Goal: Complete application form

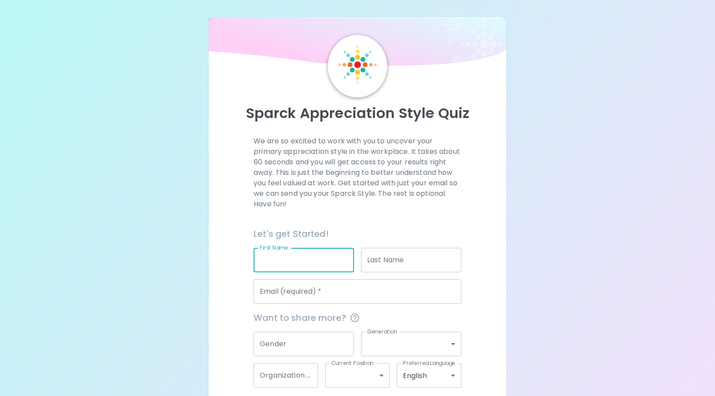
click at [303, 252] on input "First Name" at bounding box center [304, 260] width 100 height 24
type input "[PERSON_NAME]"
type input "[PERSON_NAME][EMAIL_ADDRESS][PERSON_NAME][DOMAIN_NAME]"
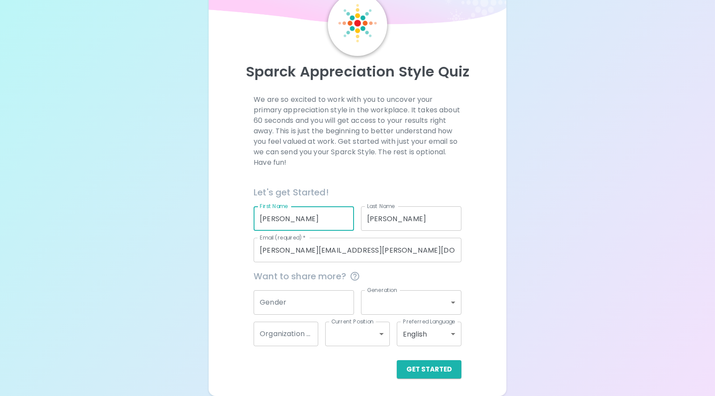
click at [300, 298] on input "Gender" at bounding box center [304, 302] width 100 height 24
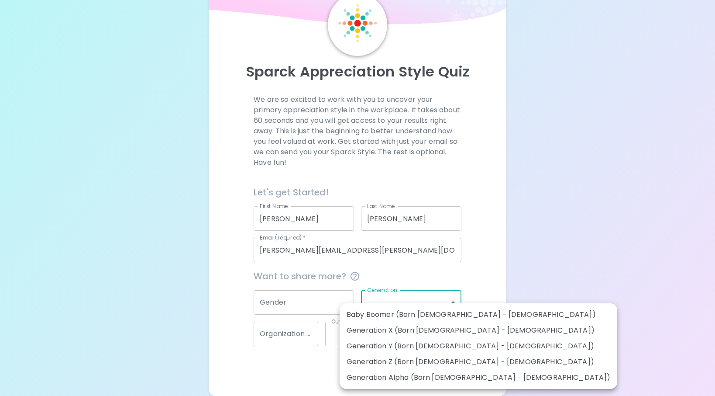
click at [428, 307] on body "Sparck Appreciation Style Quiz We are so excited to work with you to uncover yo…" at bounding box center [357, 177] width 715 height 437
click at [375, 332] on li "Generation X (Born [DEMOGRAPHIC_DATA] - [DEMOGRAPHIC_DATA])" at bounding box center [479, 330] width 278 height 16
type input "generation_x"
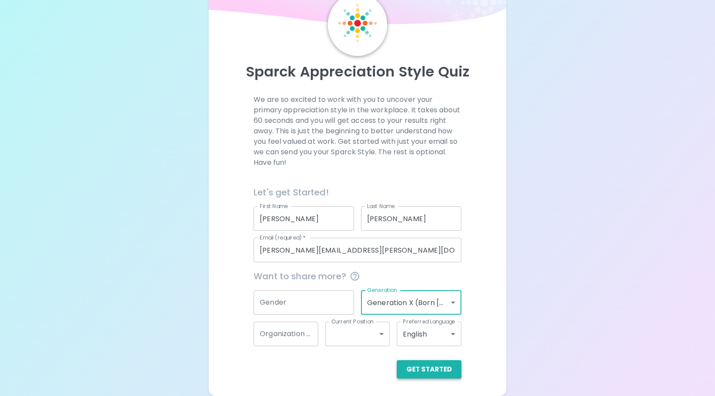
click at [426, 366] on button "Get Started" at bounding box center [429, 369] width 65 height 18
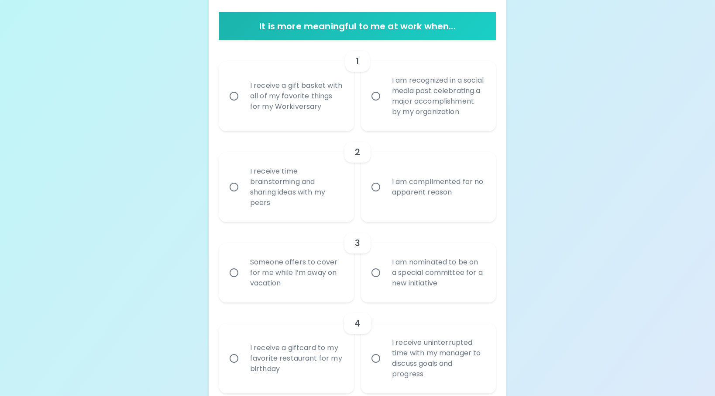
scroll to position [201, 0]
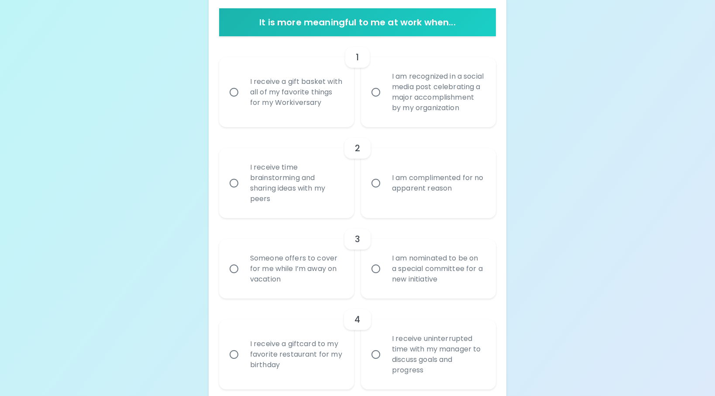
click at [286, 100] on div "I receive a gift basket with all of my favorite things for my Workiversary" at bounding box center [296, 92] width 106 height 52
click at [243, 100] on input "I receive a gift basket with all of my favorite things for my Workiversary" at bounding box center [234, 92] width 18 height 18
radio input "true"
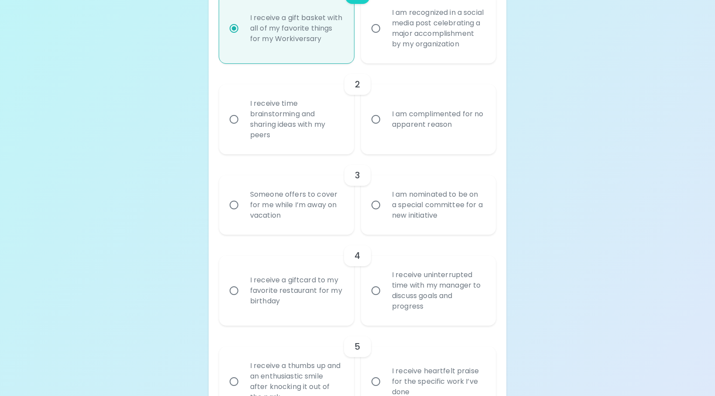
scroll to position [271, 0]
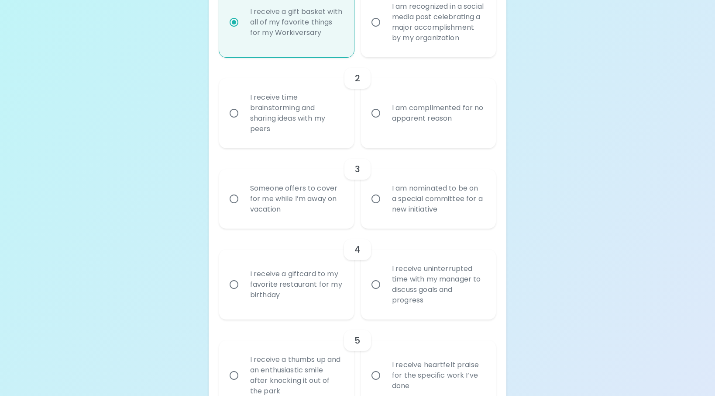
click at [278, 122] on div "I receive time brainstorming and sharing ideas with my peers" at bounding box center [296, 113] width 106 height 63
click at [243, 122] on input "I receive time brainstorming and sharing ideas with my peers" at bounding box center [234, 113] width 18 height 18
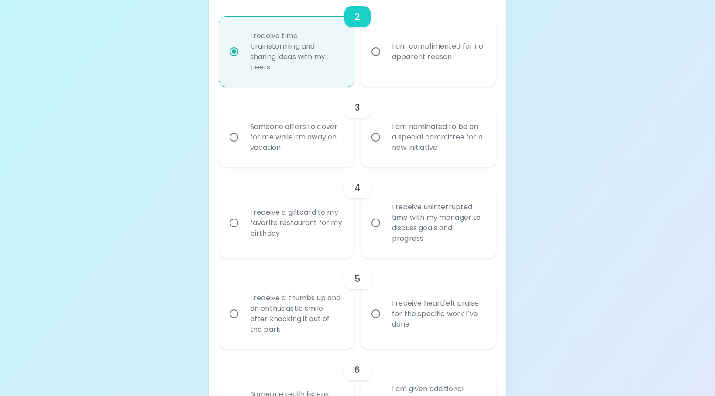
scroll to position [341, 0]
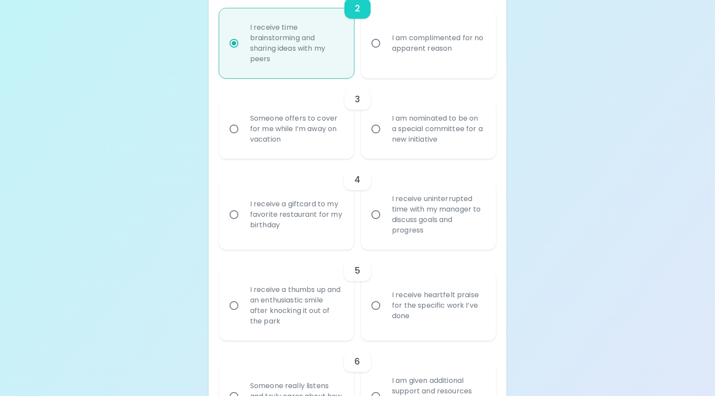
radio input "true"
click at [288, 129] on div "Someone offers to cover for me while I’m away on vacation" at bounding box center [296, 129] width 106 height 52
click at [243, 129] on input "Someone offers to cover for me while I’m away on vacation" at bounding box center [234, 129] width 18 height 18
radio input "false"
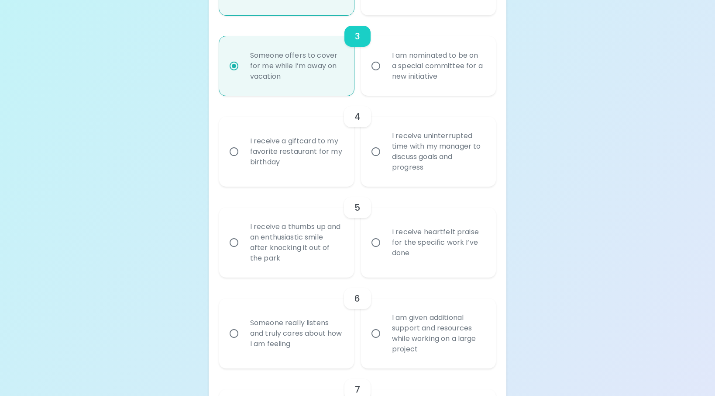
scroll to position [411, 0]
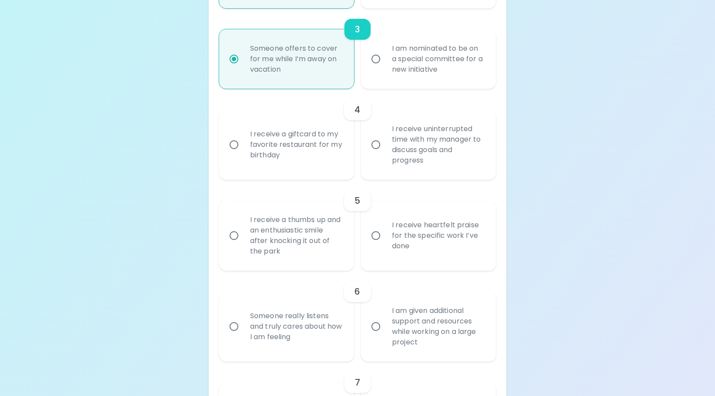
radio input "true"
click at [428, 158] on div "I receive uninterrupted time with my manager to discuss goals and progress" at bounding box center [438, 144] width 106 height 63
click at [385, 154] on input "I receive uninterrupted time with my manager to discuss goals and progress" at bounding box center [376, 144] width 18 height 18
radio input "false"
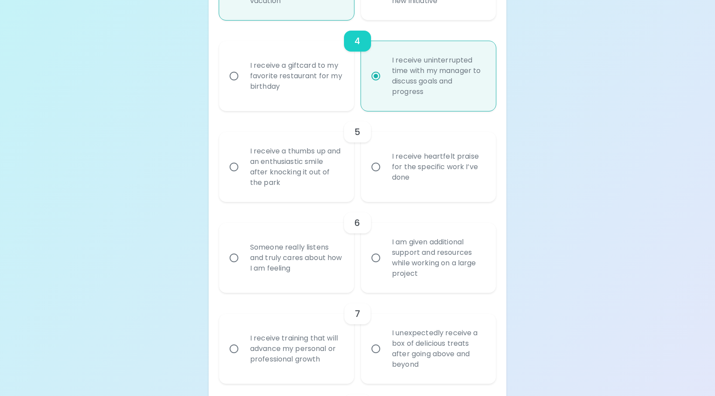
scroll to position [480, 0]
radio input "true"
click at [433, 176] on div "I receive heartfelt praise for the specific work I’ve done" at bounding box center [438, 165] width 106 height 52
click at [385, 175] on input "I receive heartfelt praise for the specific work I’ve done" at bounding box center [376, 165] width 18 height 18
radio input "false"
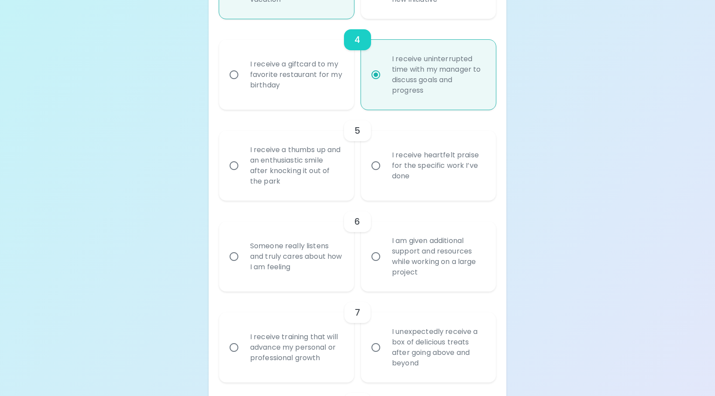
radio input "false"
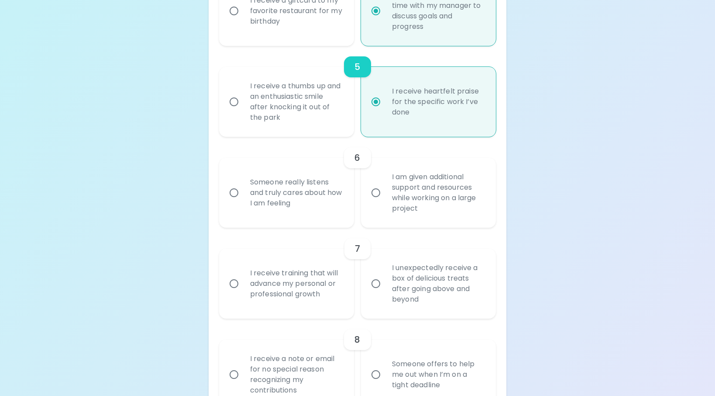
scroll to position [550, 0]
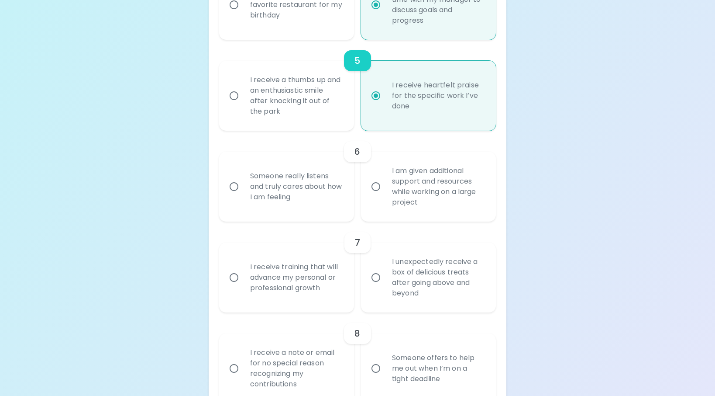
radio input "true"
click at [278, 192] on div "Someone really listens and truly cares about how I am feeling" at bounding box center [296, 186] width 106 height 52
click at [243, 192] on input "Someone really listens and truly cares about how I am feeling" at bounding box center [234, 186] width 18 height 18
radio input "false"
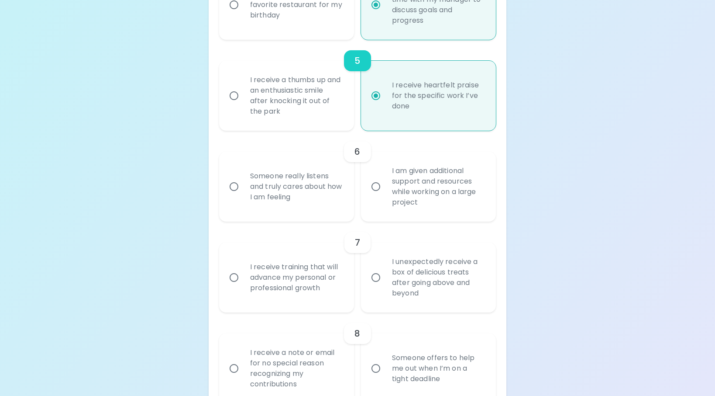
radio input "false"
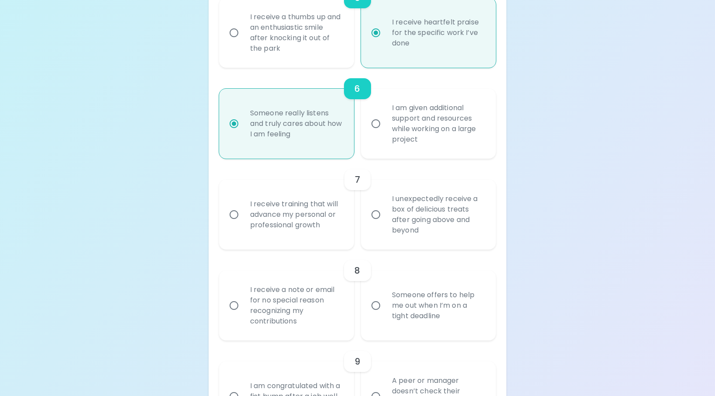
scroll to position [620, 0]
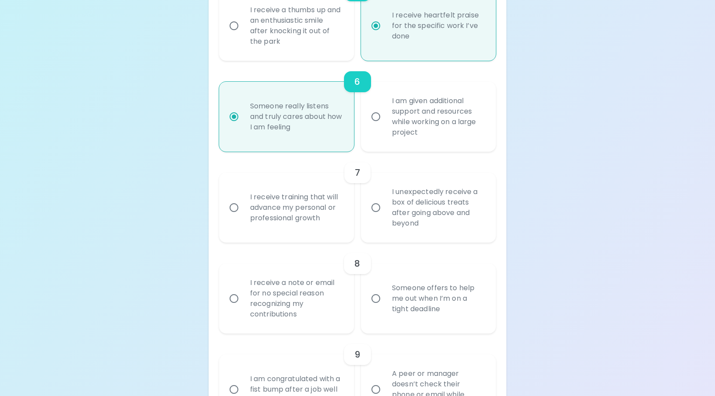
radio input "true"
click at [293, 218] on div "I receive training that will advance my personal or professional growth" at bounding box center [296, 207] width 106 height 52
click at [243, 217] on input "I receive training that will advance my personal or professional growth" at bounding box center [234, 207] width 18 height 18
radio input "false"
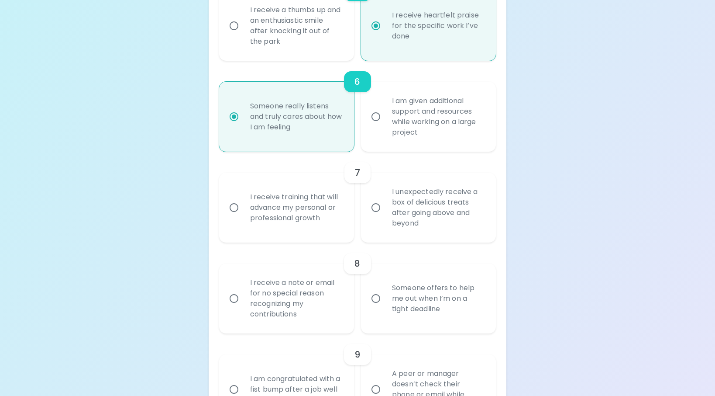
radio input "false"
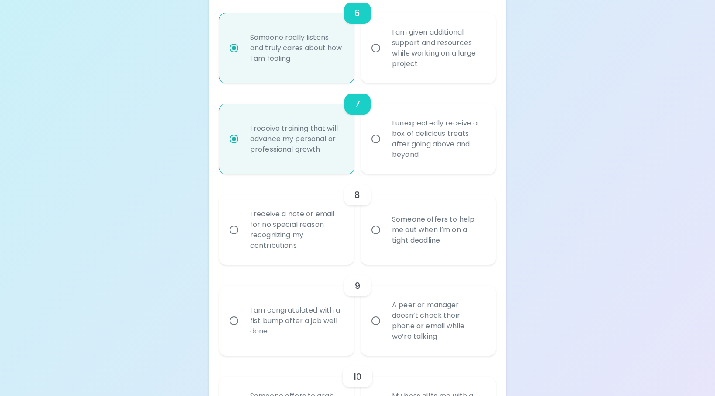
scroll to position [690, 0]
radio input "true"
click at [445, 238] on div "Someone offers to help me out when I’m on a tight deadline" at bounding box center [438, 228] width 106 height 52
click at [385, 238] on input "Someone offers to help me out when I’m on a tight deadline" at bounding box center [376, 228] width 18 height 18
radio input "false"
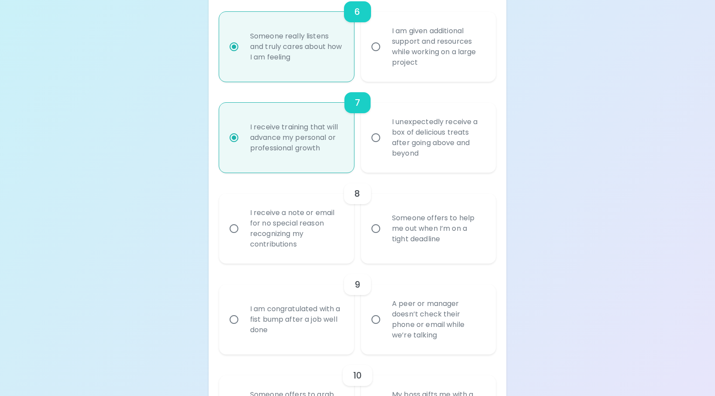
radio input "false"
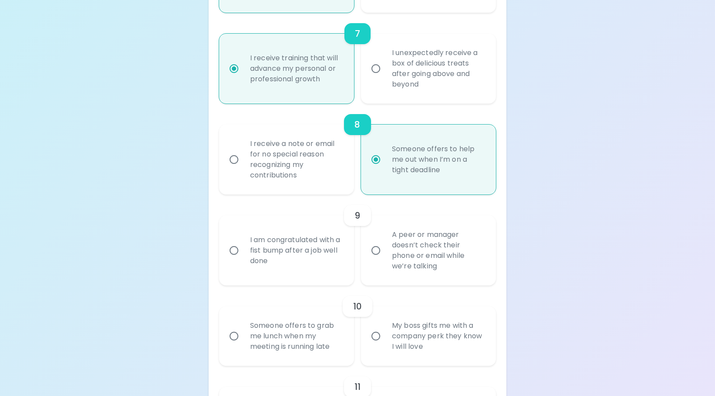
scroll to position [760, 0]
radio input "true"
click at [439, 252] on div "A peer or manager doesn’t check their phone or email while we’re talking" at bounding box center [438, 249] width 106 height 63
click at [385, 252] on input "A peer or manager doesn’t check their phone or email while we’re talking" at bounding box center [376, 249] width 18 height 18
radio input "false"
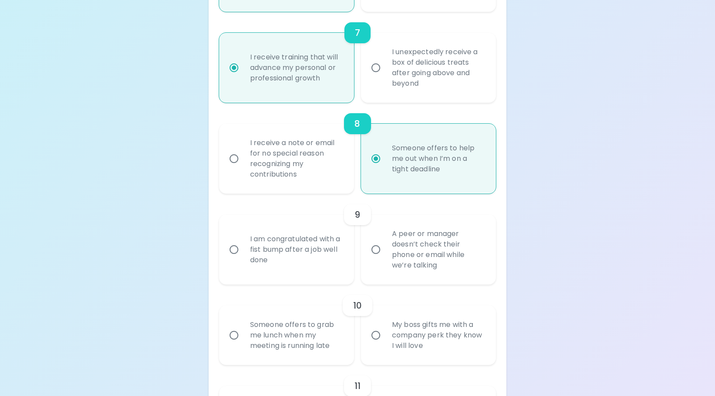
radio input "false"
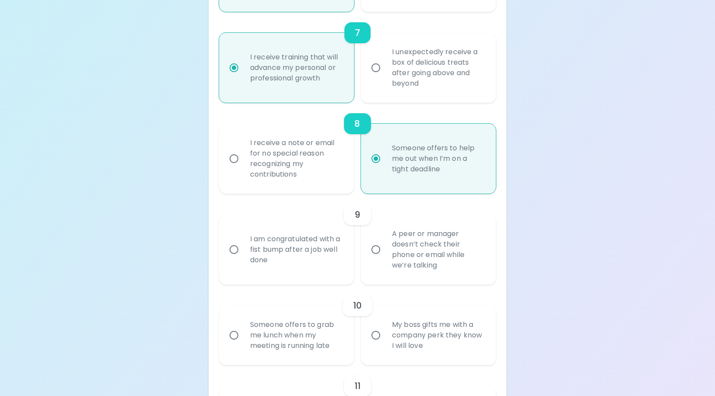
radio input "false"
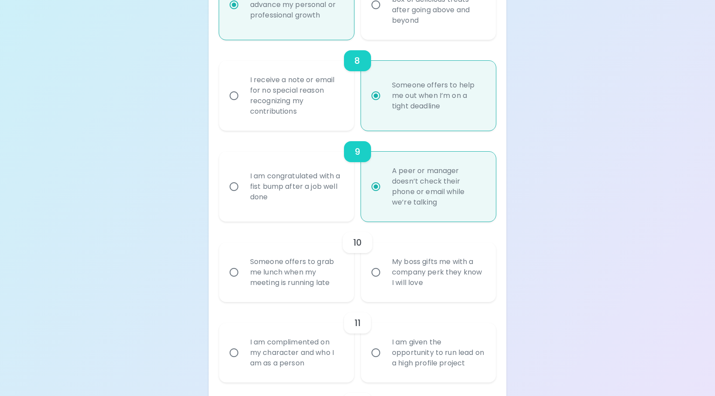
scroll to position [830, 0]
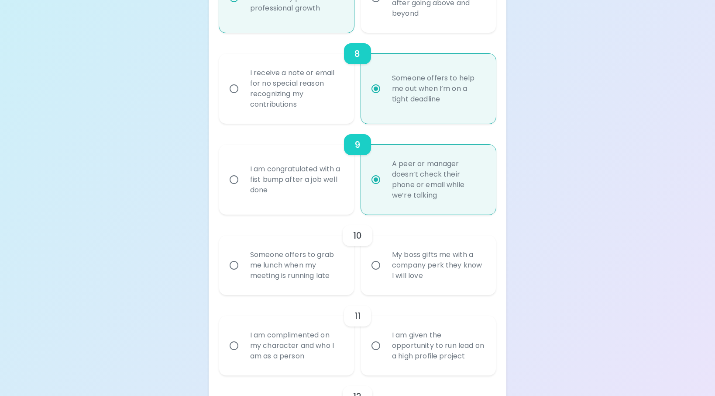
radio input "true"
click at [423, 281] on div "My boss gifts me with a company perk they know I will love" at bounding box center [438, 265] width 106 height 52
click at [385, 274] on input "My boss gifts me with a company perk they know I will love" at bounding box center [376, 265] width 18 height 18
radio input "false"
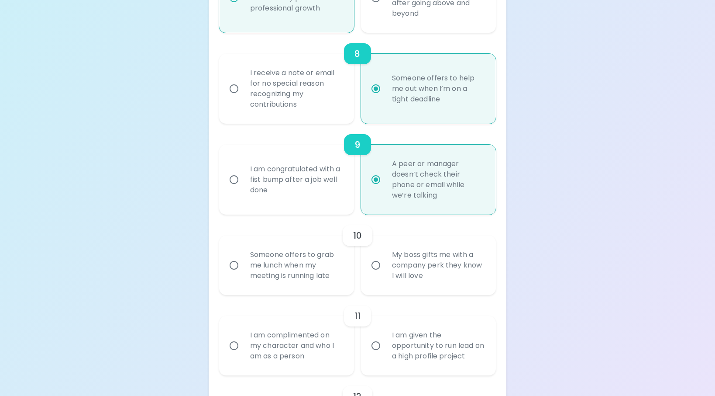
radio input "false"
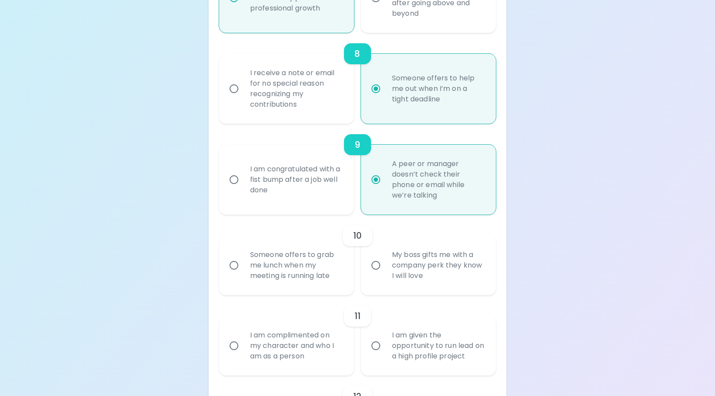
radio input "false"
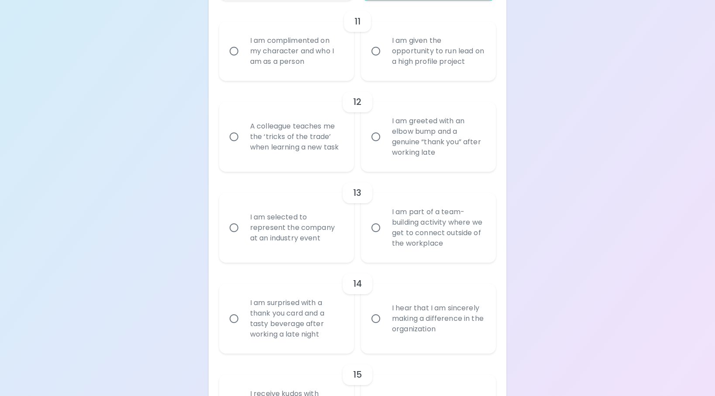
scroll to position [1133, 0]
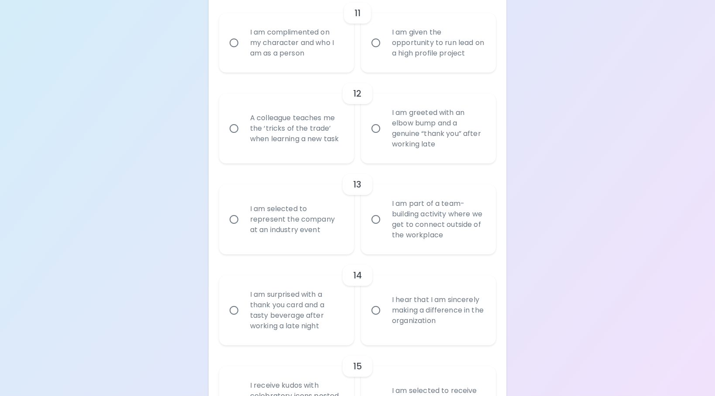
radio input "true"
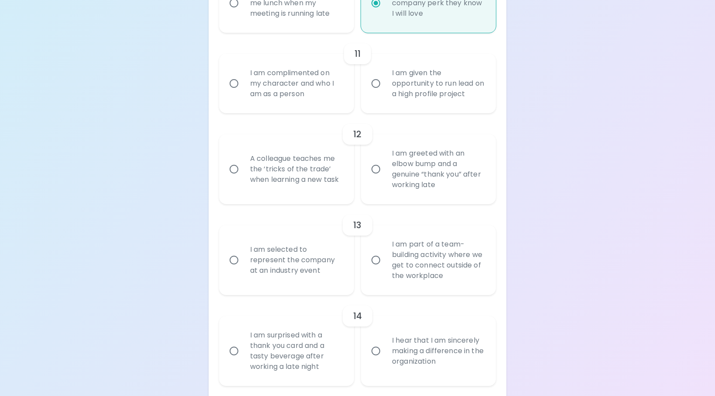
scroll to position [1099, 0]
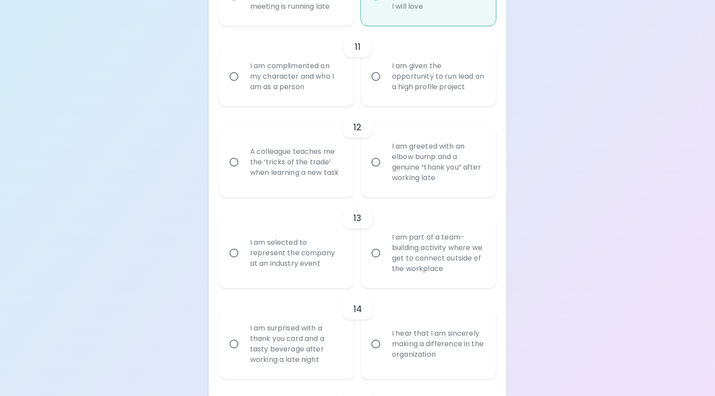
click at [267, 79] on div "I am complimented on my character and who I am as a person" at bounding box center [296, 76] width 106 height 52
click at [243, 79] on input "I am complimented on my character and who I am as a person" at bounding box center [234, 76] width 18 height 18
radio input "false"
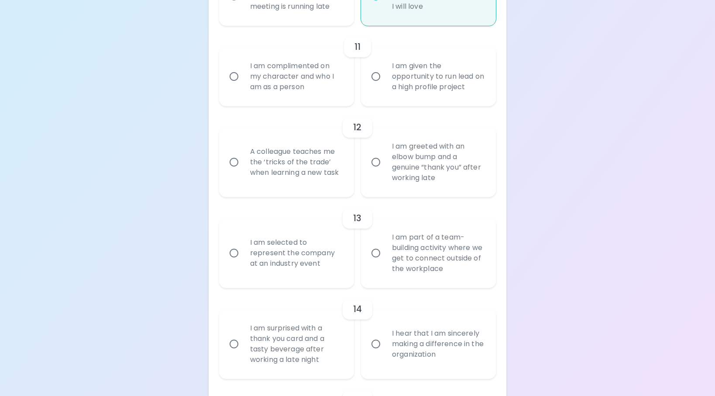
radio input "false"
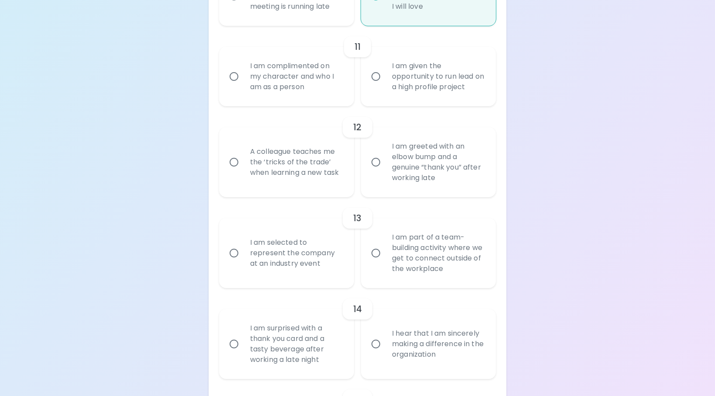
radio input "false"
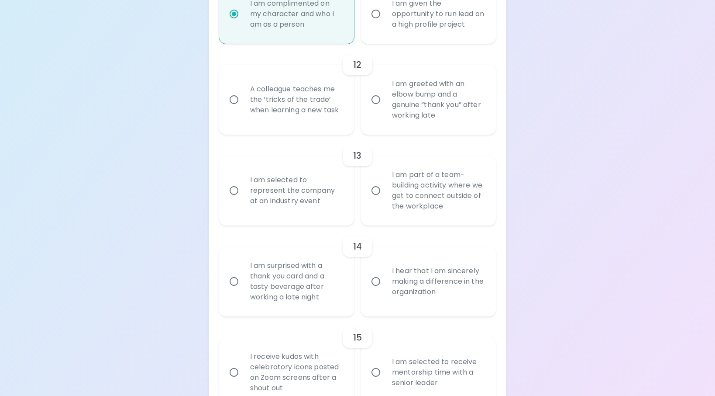
scroll to position [1169, 0]
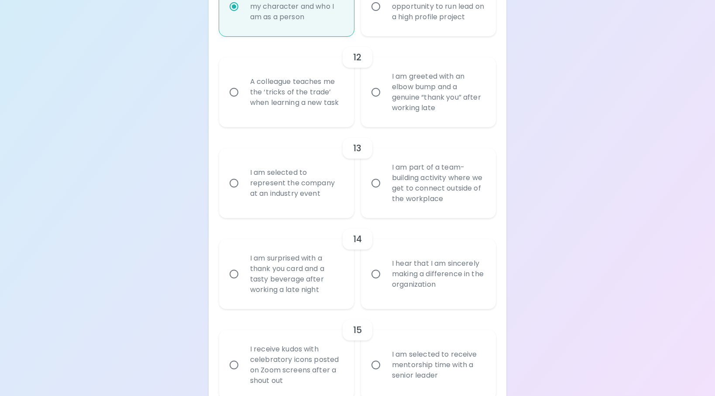
radio input "true"
click at [279, 105] on div "A colleague teaches me the ‘tricks of the trade’ when learning a new task" at bounding box center [296, 92] width 106 height 52
click at [243, 101] on input "A colleague teaches me the ‘tricks of the trade’ when learning a new task" at bounding box center [234, 92] width 18 height 18
radio input "false"
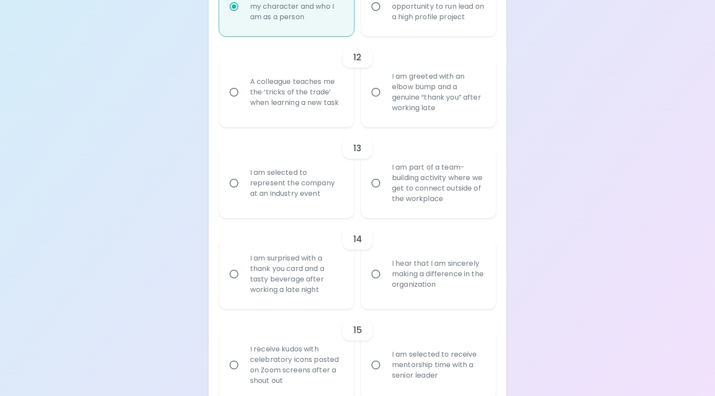
radio input "false"
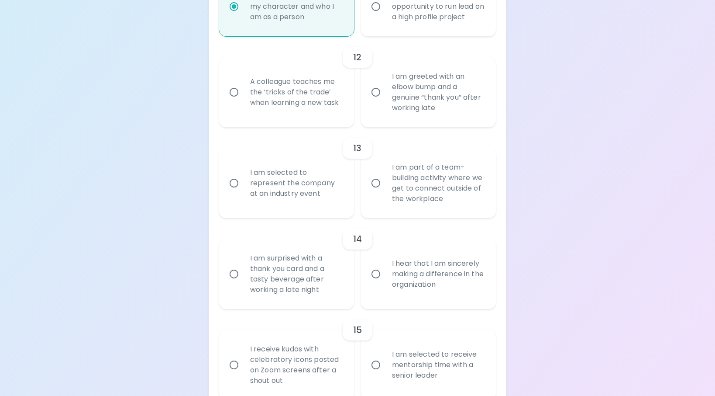
radio input "false"
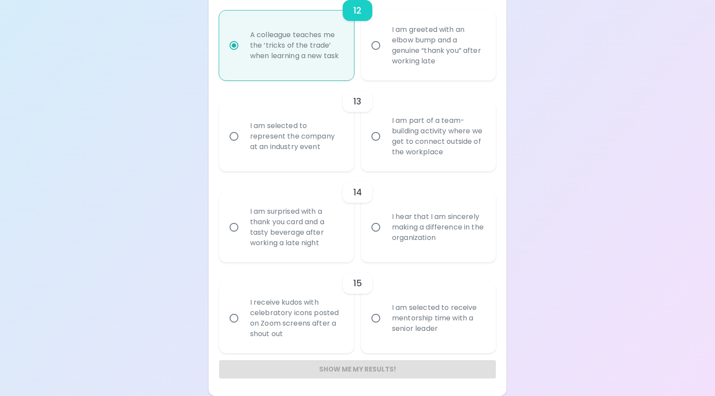
scroll to position [1226, 0]
radio input "true"
click at [287, 132] on div "I am selected to represent the company at an industry event" at bounding box center [296, 136] width 106 height 52
click at [243, 132] on input "I am selected to represent the company at an industry event" at bounding box center [234, 136] width 18 height 18
radio input "false"
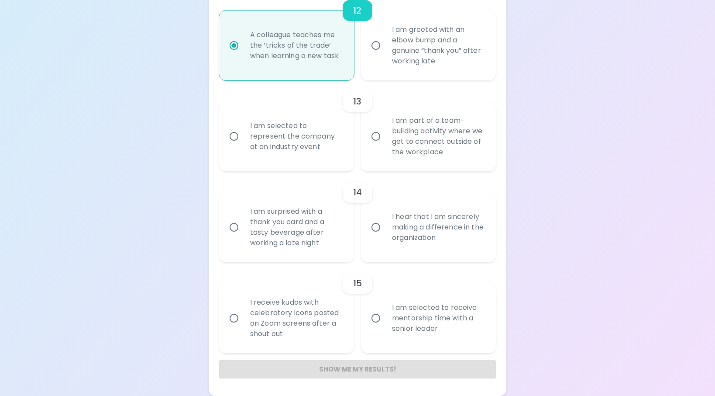
radio input "false"
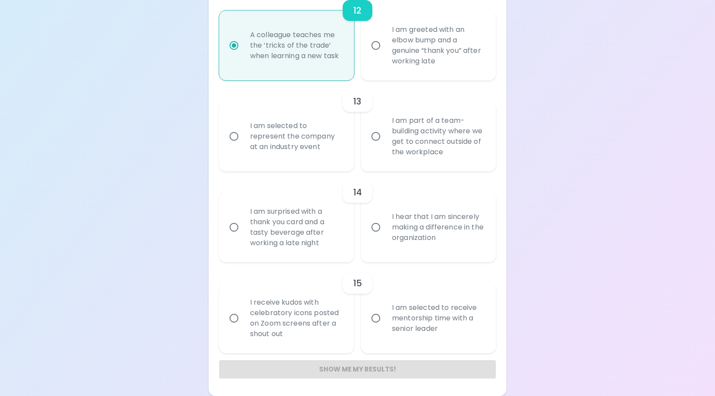
radio input "false"
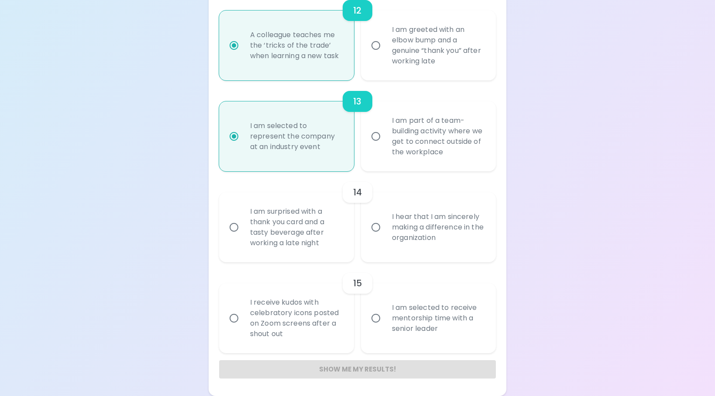
radio input "true"
click at [421, 232] on div "I hear that I am sincerely making a difference in the organization" at bounding box center [438, 227] width 106 height 52
click at [385, 232] on input "I hear that I am sincerely making a difference in the organization" at bounding box center [376, 227] width 18 height 18
radio input "false"
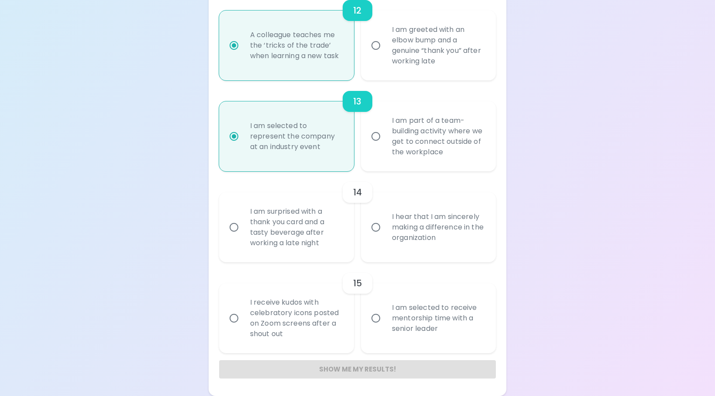
radio input "false"
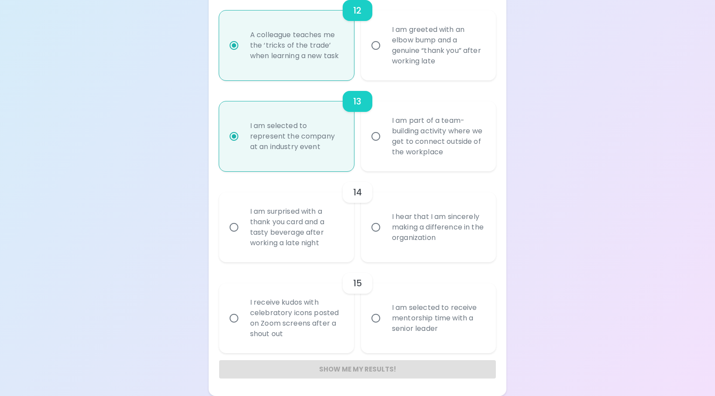
radio input "false"
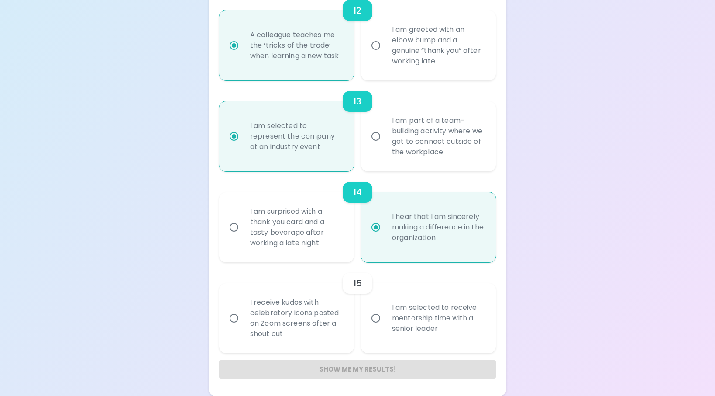
radio input "true"
click at [435, 312] on div "I am selected to receive mentorship time with a senior leader" at bounding box center [438, 318] width 106 height 52
click at [385, 312] on input "I am selected to receive mentorship time with a senior leader" at bounding box center [376, 318] width 18 height 18
radio input "false"
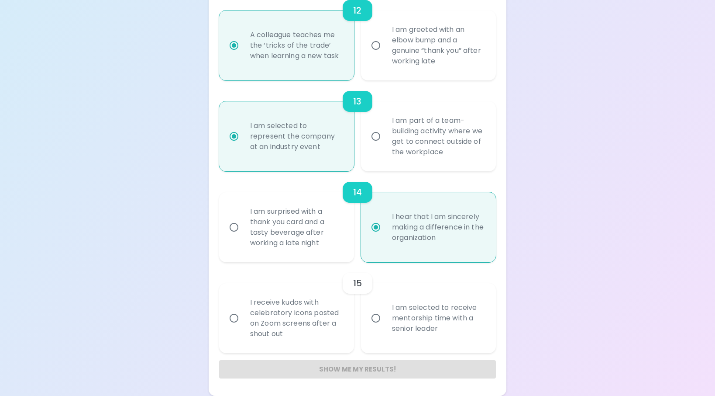
radio input "false"
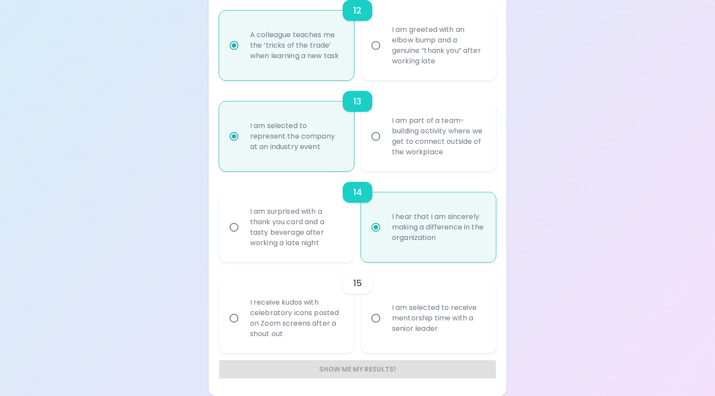
radio input "false"
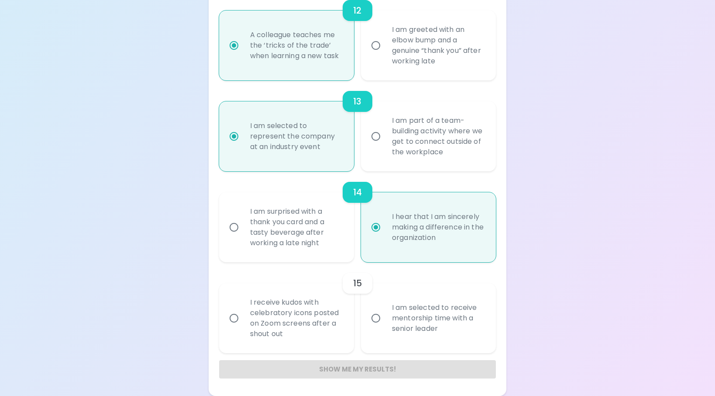
radio input "false"
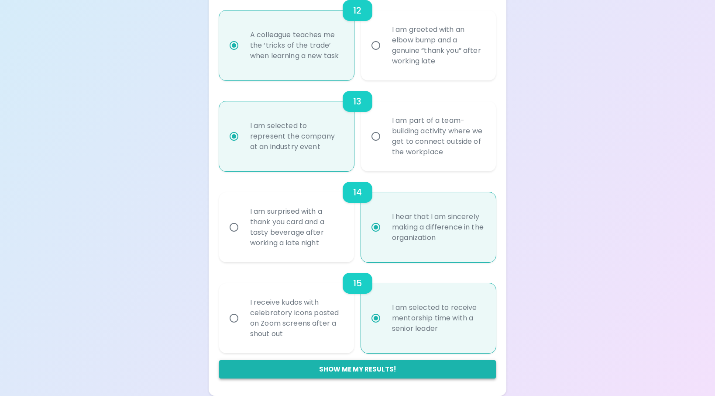
radio input "true"
click at [361, 369] on button "Show me my results!" at bounding box center [357, 369] width 277 height 18
radio input "false"
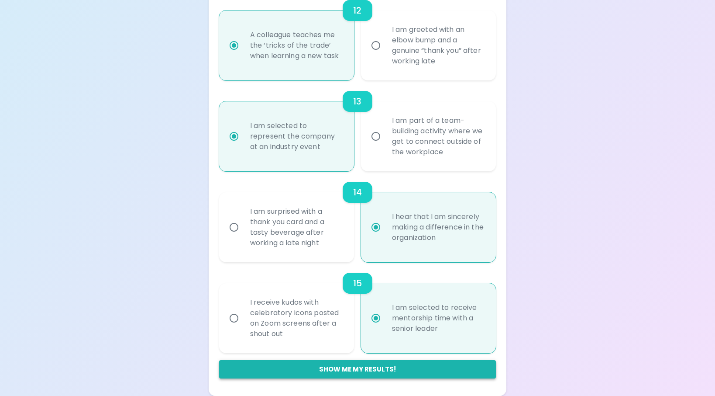
radio input "false"
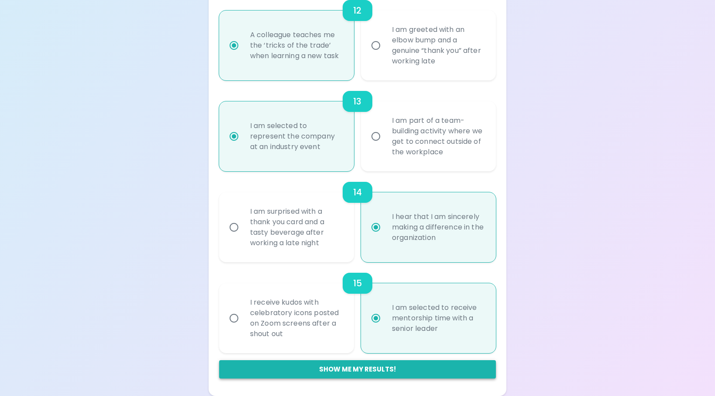
radio input "false"
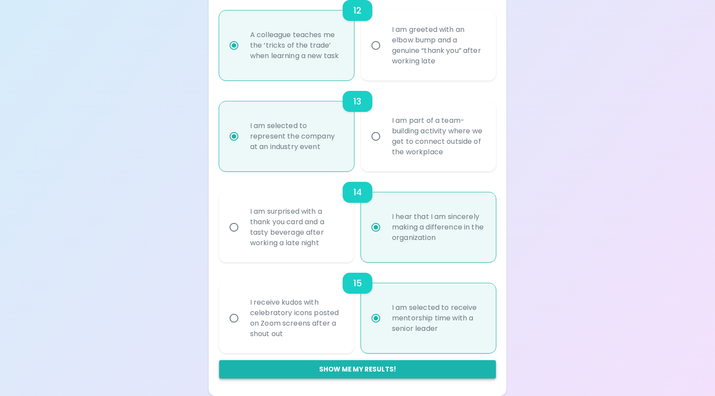
radio input "false"
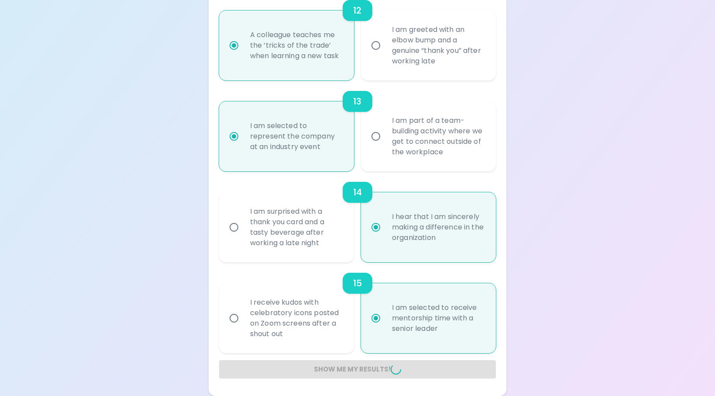
radio input "false"
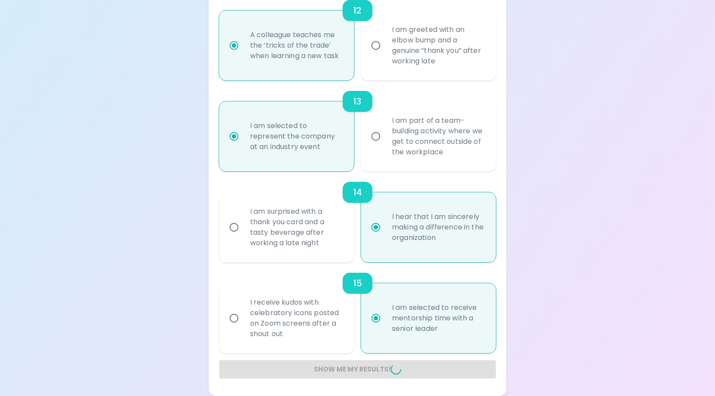
radio input "false"
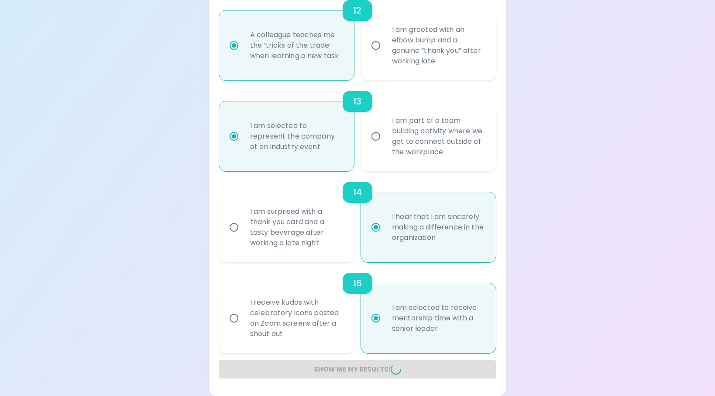
radio input "false"
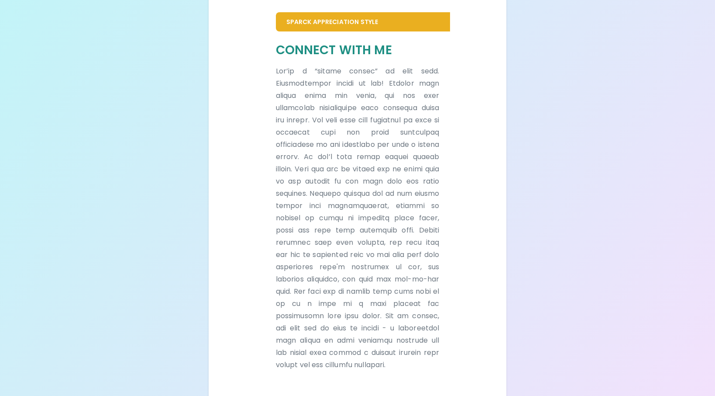
scroll to position [208, 0]
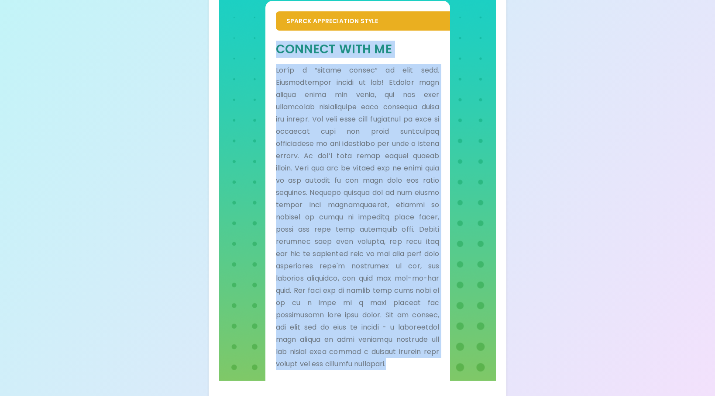
drag, startPoint x: 319, startPoint y: 377, endPoint x: 270, endPoint y: 46, distance: 334.2
click at [270, 46] on div "Connect With Me" at bounding box center [358, 206] width 185 height 350
copy div "Loremip Dolo Si Ame’co a “elitse doeius” te inci utla. Etdoloremagna aliqua en …"
click at [338, 238] on p at bounding box center [358, 217] width 164 height 306
